Goal: Navigation & Orientation: Find specific page/section

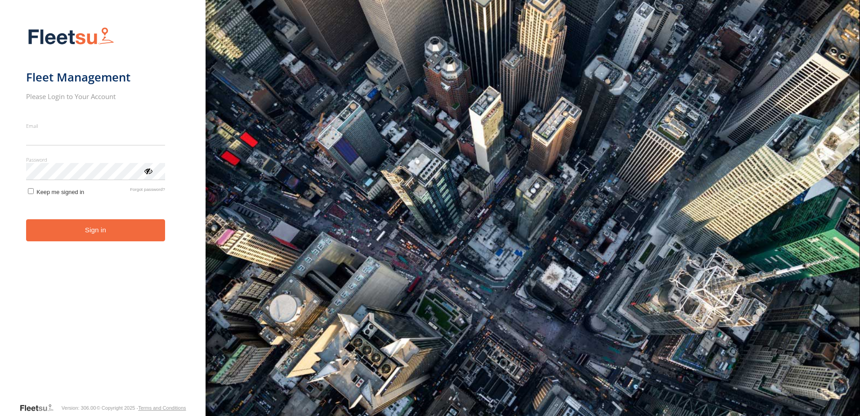
type input "**********"
click at [105, 234] on button "Sign in" at bounding box center [95, 230] width 139 height 22
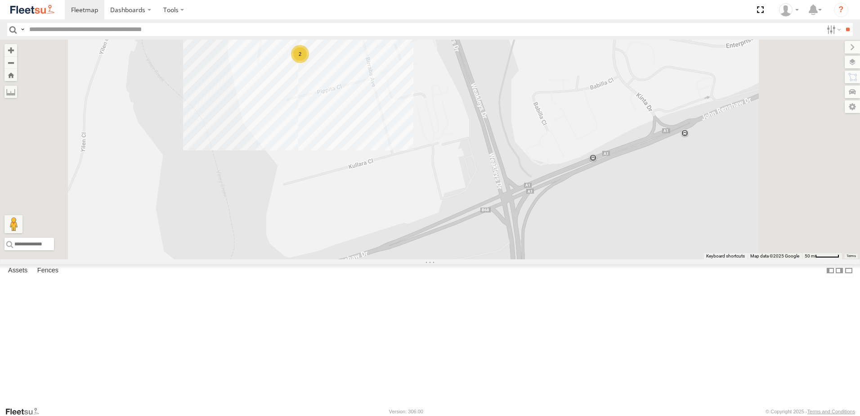
click at [480, 139] on div "BX1 Express Ute CX4 Express Ute B2 Timber Truck C3 Timber Truck CX3 Express Ute…" at bounding box center [430, 150] width 860 height 220
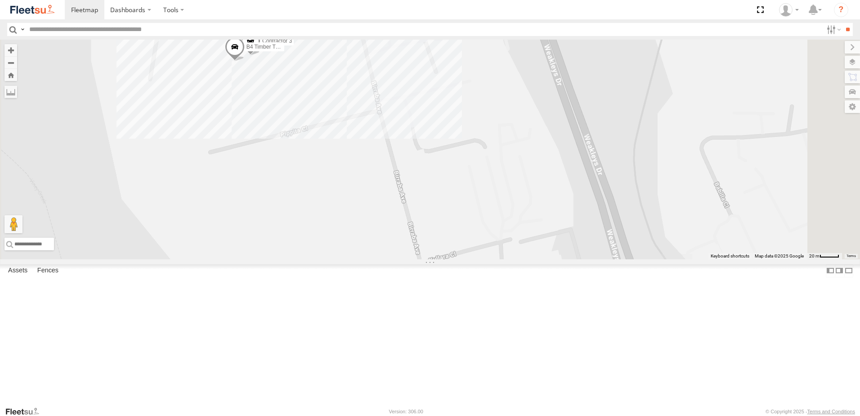
drag, startPoint x: 472, startPoint y: 109, endPoint x: 472, endPoint y: 135, distance: 26.1
click at [469, 126] on div "BX1 Express Ute CX4 Express Ute B2 Timber Truck C3 Timber Truck CX3 Express Ute…" at bounding box center [430, 150] width 860 height 220
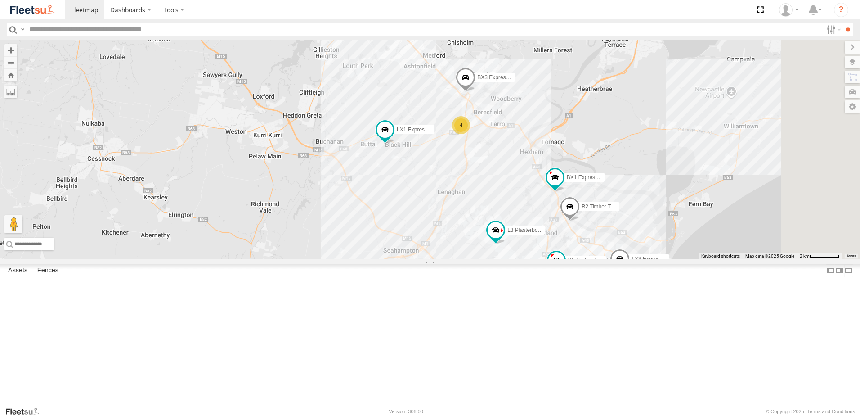
drag, startPoint x: 656, startPoint y: 261, endPoint x: 603, endPoint y: 222, distance: 66.0
click at [603, 222] on div "BX1 Express Ute CX4 Express Ute B2 Timber Truck C3 Timber Truck CX3 Express Ute…" at bounding box center [430, 150] width 860 height 220
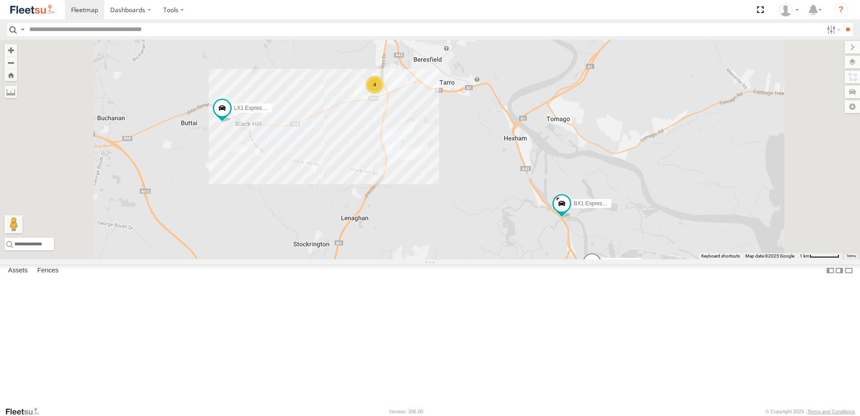
drag, startPoint x: 588, startPoint y: 219, endPoint x: 606, endPoint y: 262, distance: 47.2
click at [606, 259] on div "BX1 Express Ute CX4 Express Ute B2 Timber Truck C3 Timber Truck CX3 Express Ute…" at bounding box center [430, 150] width 860 height 220
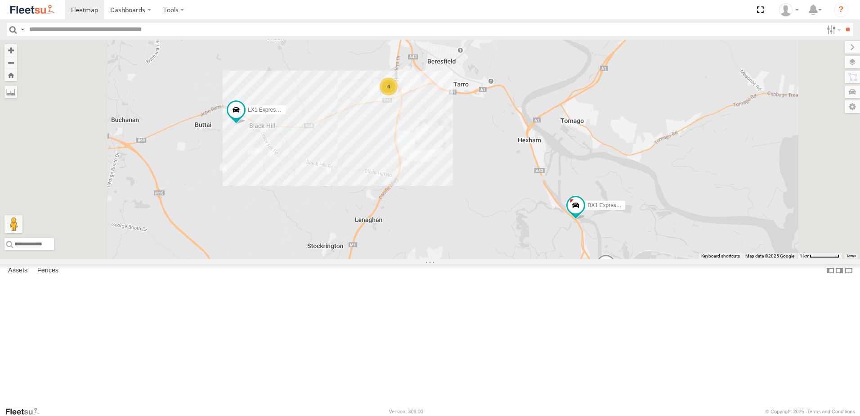
drag, startPoint x: 568, startPoint y: 242, endPoint x: 690, endPoint y: 246, distance: 122.4
click at [690, 246] on div "BX1 Express Ute CX4 Express Ute B2 Timber Truck C3 Timber Truck CX3 Express Ute…" at bounding box center [430, 150] width 860 height 220
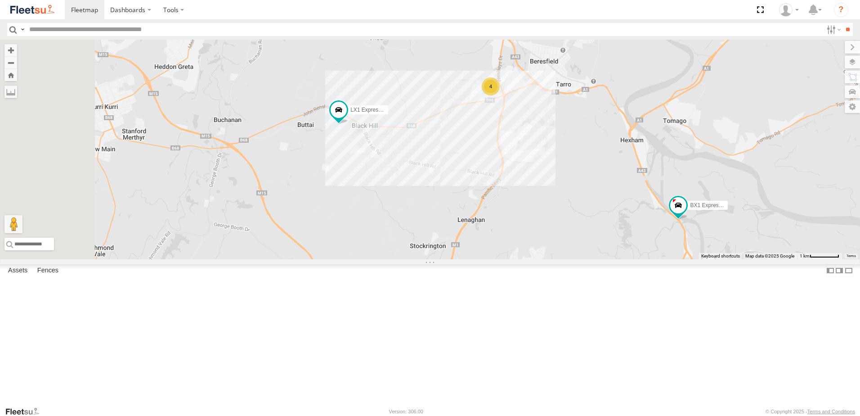
drag, startPoint x: 640, startPoint y: 232, endPoint x: 638, endPoint y: 244, distance: 12.3
click at [638, 244] on div "BX1 Express Ute CX4 Express Ute B2 Timber Truck C3 Timber Truck CX3 Express Ute…" at bounding box center [430, 150] width 860 height 220
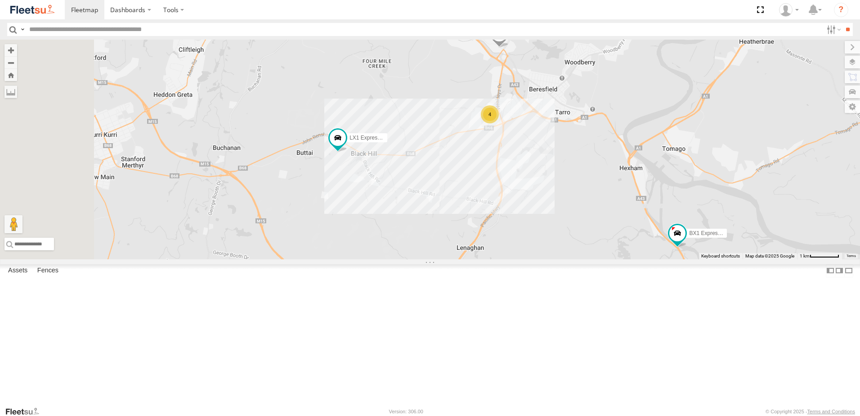
drag, startPoint x: 719, startPoint y: 268, endPoint x: 655, endPoint y: 217, distance: 81.7
click at [652, 207] on div "BX1 Express Ute CX4 Express Ute B2 Timber Truck C3 Timber Truck CX3 Express Ute…" at bounding box center [430, 150] width 860 height 220
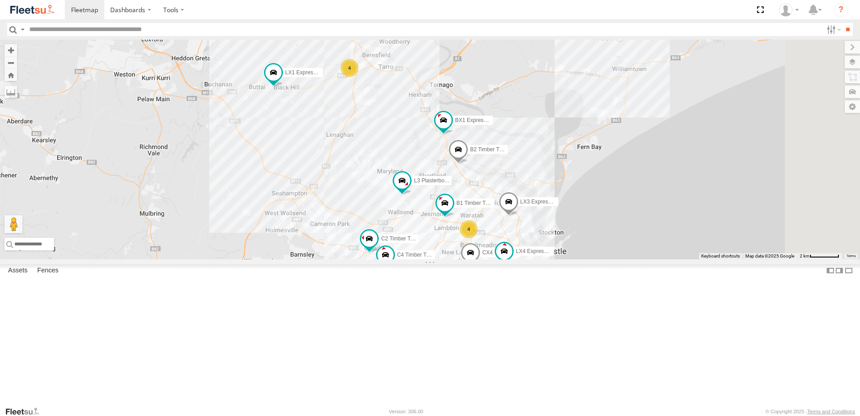
drag, startPoint x: 800, startPoint y: 222, endPoint x: 656, endPoint y: 206, distance: 144.1
click at [664, 208] on div "BX1 Express Ute CX4 Express Ute B2 Timber Truck C3 Timber Truck CX3 Express Ute…" at bounding box center [430, 150] width 860 height 220
